Goal: Task Accomplishment & Management: Use online tool/utility

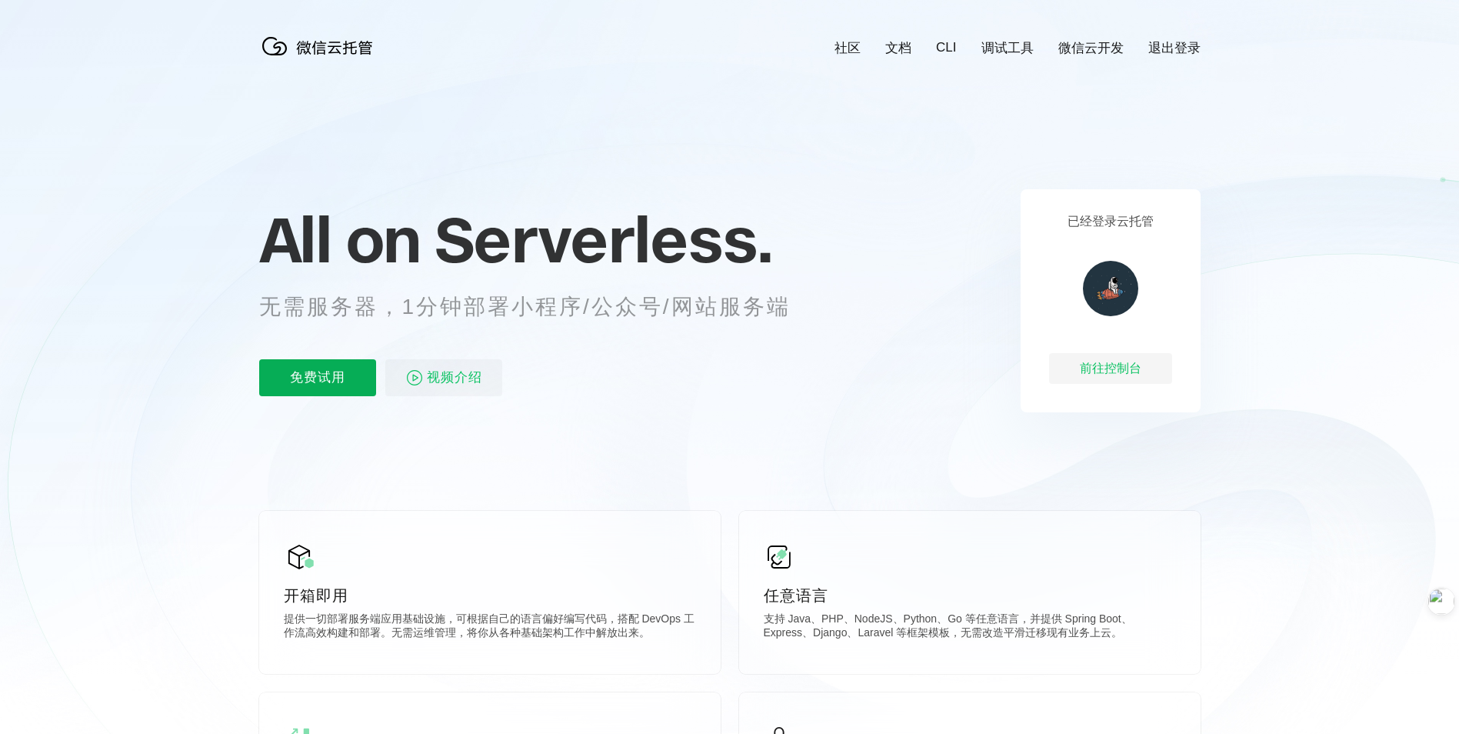
click at [342, 381] on p "免费试用" at bounding box center [317, 377] width 117 height 37
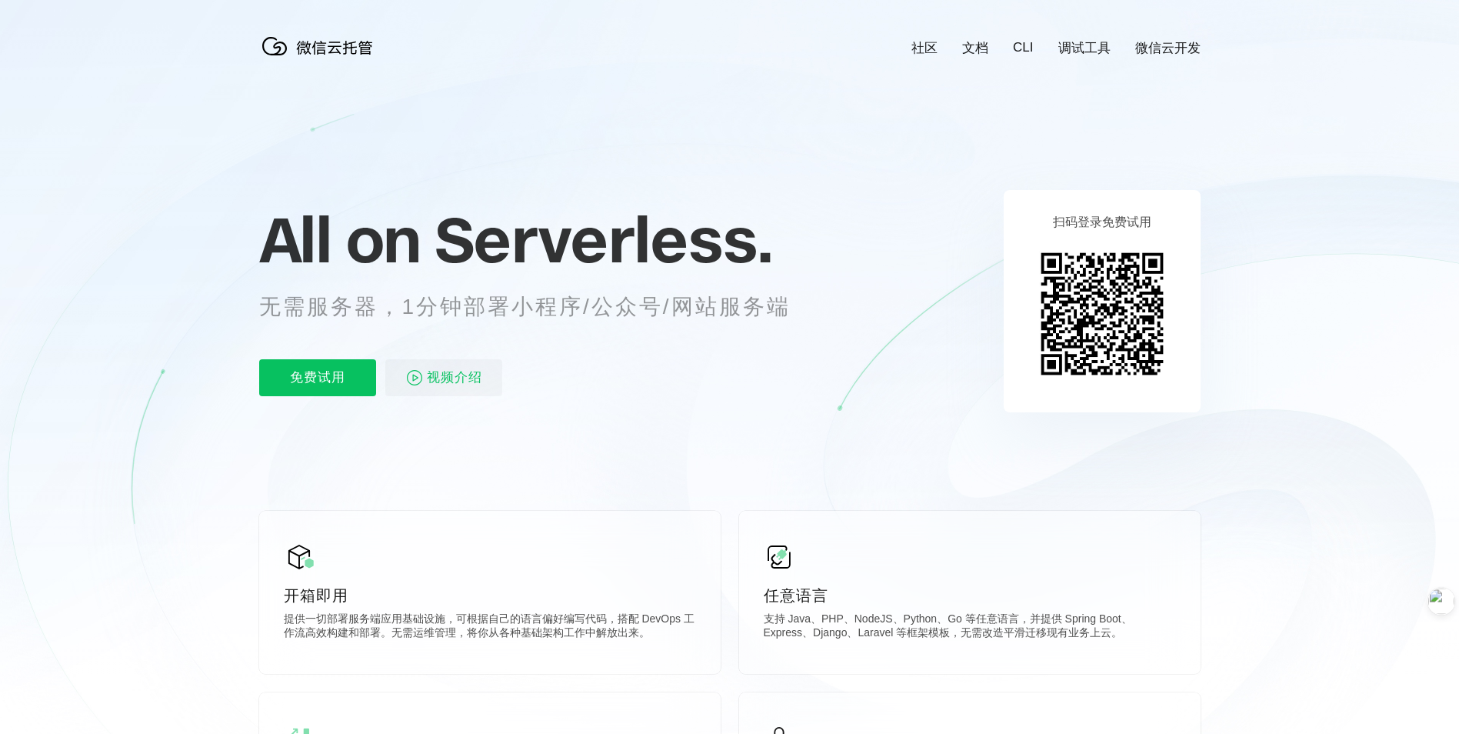
scroll to position [0, 2735]
drag, startPoint x: 176, startPoint y: 496, endPoint x: 237, endPoint y: 502, distance: 61.1
click at [176, 496] on icon at bounding box center [730, 415] width 1477 height 831
